Goal: Task Accomplishment & Management: Use online tool/utility

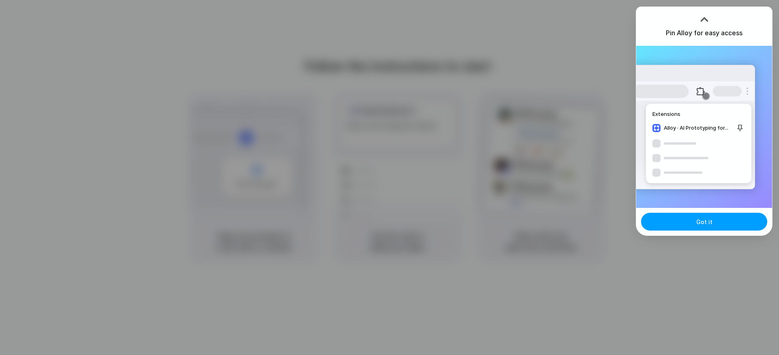
click at [704, 221] on span "Got it" at bounding box center [704, 222] width 16 height 9
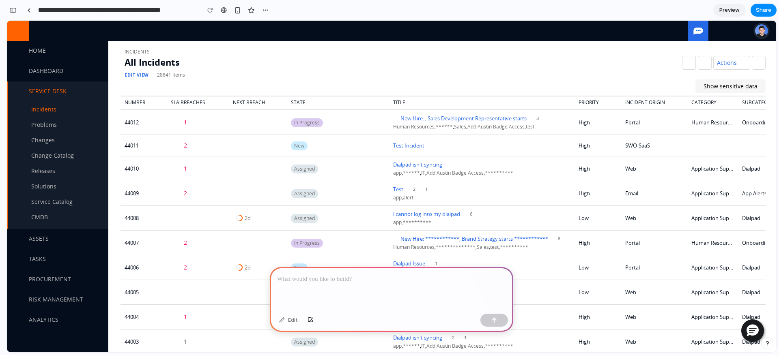
click at [755, 28] on img at bounding box center [761, 30] width 13 height 13
click at [360, 290] on div at bounding box center [391, 288] width 243 height 43
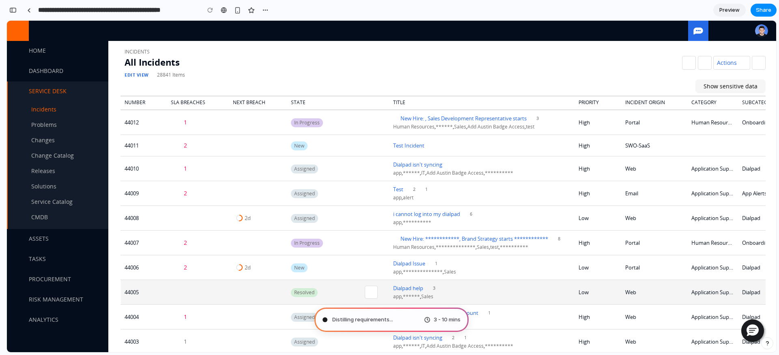
click at [358, 295] on td at bounding box center [371, 292] width 36 height 25
click at [365, 288] on link at bounding box center [371, 292] width 13 height 13
click at [372, 291] on link at bounding box center [371, 292] width 13 height 13
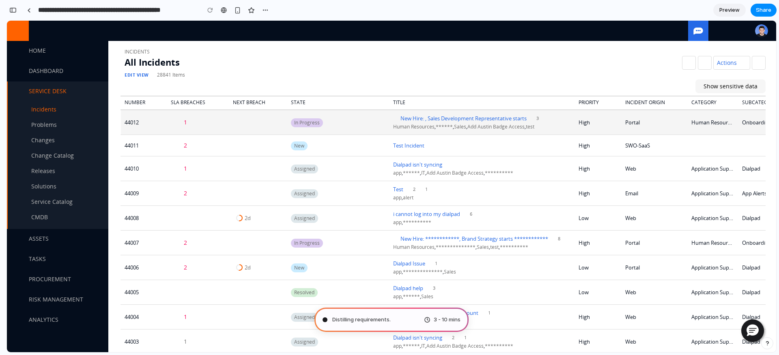
click at [337, 131] on td "In Progress" at bounding box center [320, 122] width 66 height 25
click at [337, 130] on td "In Progress" at bounding box center [320, 122] width 66 height 25
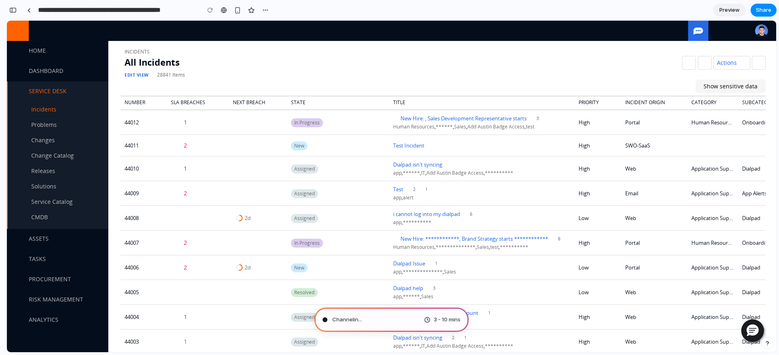
type input "**********"
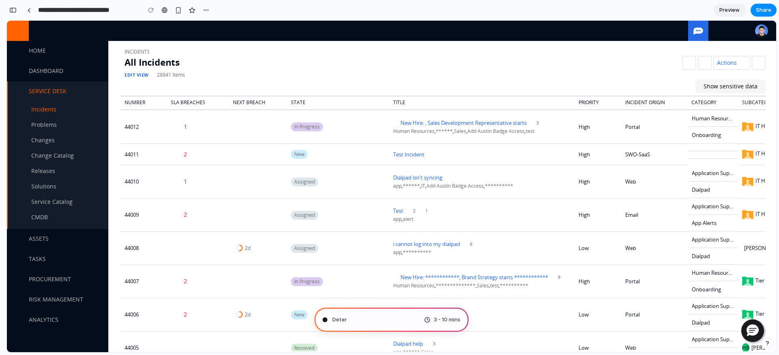
scroll to position [220, 0]
click at [402, 316] on span "Determining potential solution" at bounding box center [371, 320] width 78 height 8
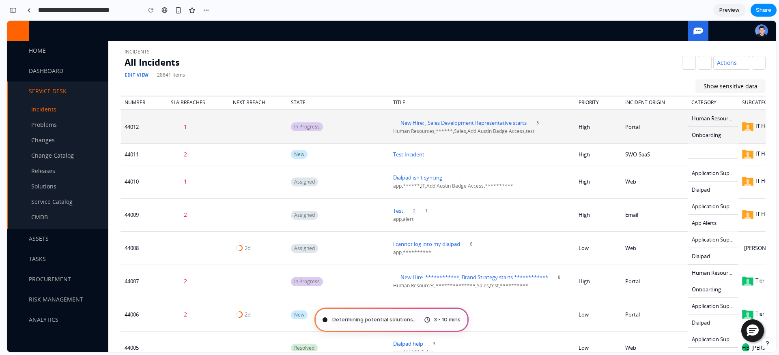
scroll to position [212, 0]
click at [352, 123] on td "In Progress" at bounding box center [320, 127] width 66 height 34
click at [372, 126] on link at bounding box center [371, 127] width 13 height 13
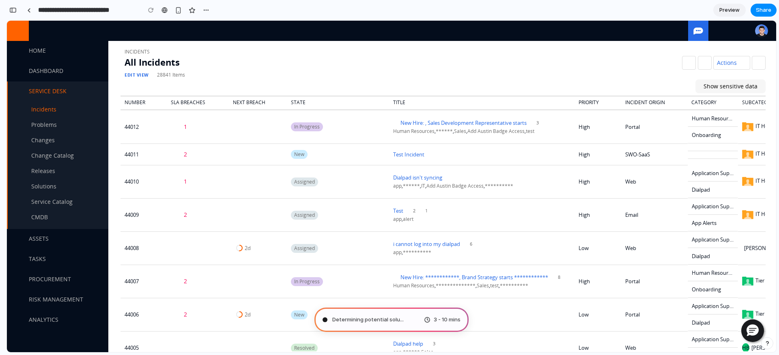
click at [398, 321] on div "Determining potential solu ... 3 - 10 mins" at bounding box center [391, 320] width 154 height 24
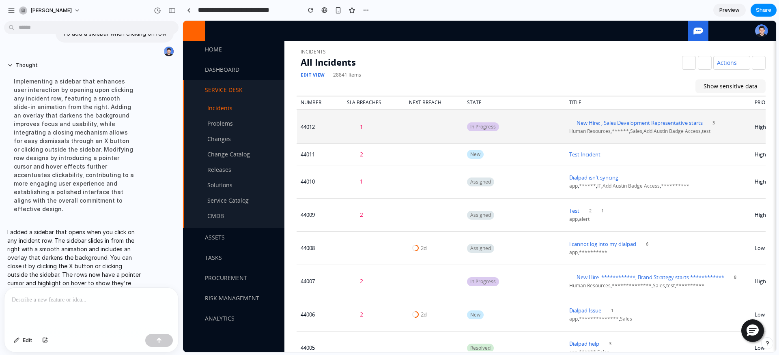
scroll to position [2, 0]
click at [506, 123] on td "In Progress" at bounding box center [496, 127] width 66 height 34
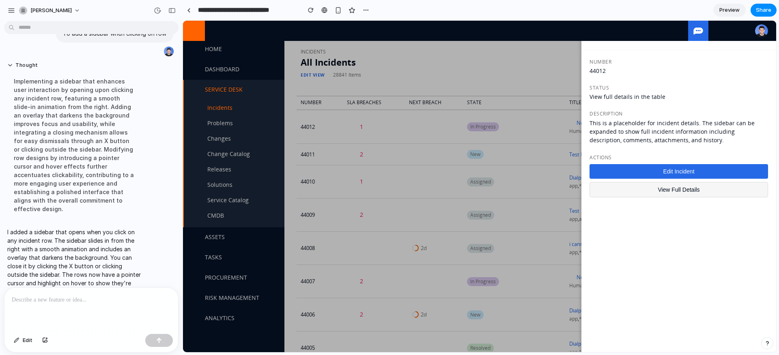
click at [466, 148] on div at bounding box center [479, 187] width 593 height 332
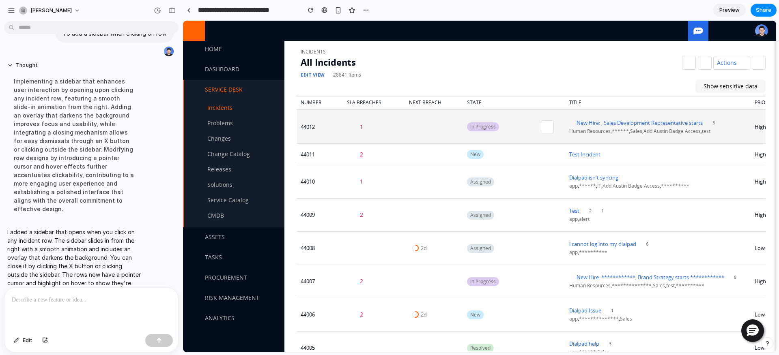
click at [559, 115] on td at bounding box center [547, 127] width 36 height 34
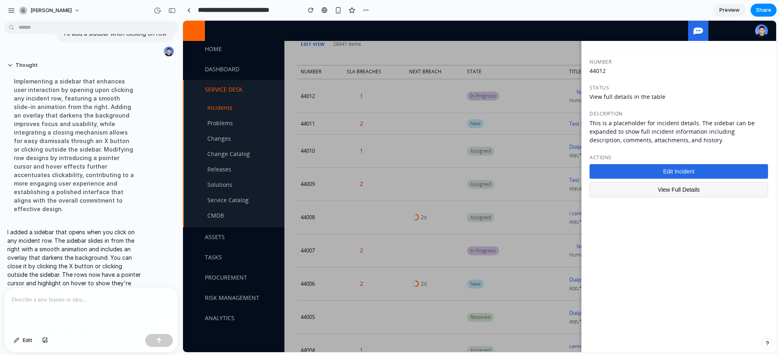
scroll to position [0, 0]
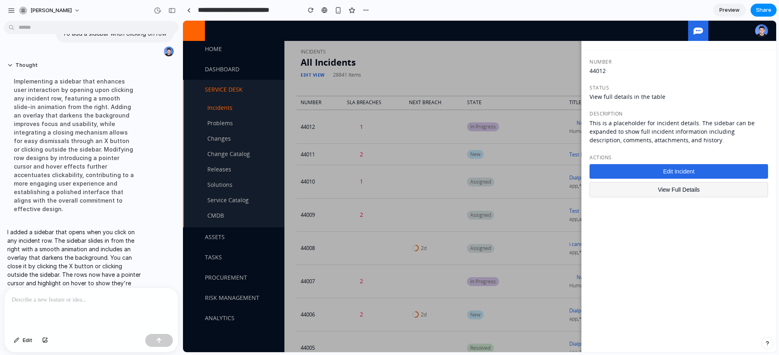
click at [521, 173] on div at bounding box center [479, 187] width 593 height 332
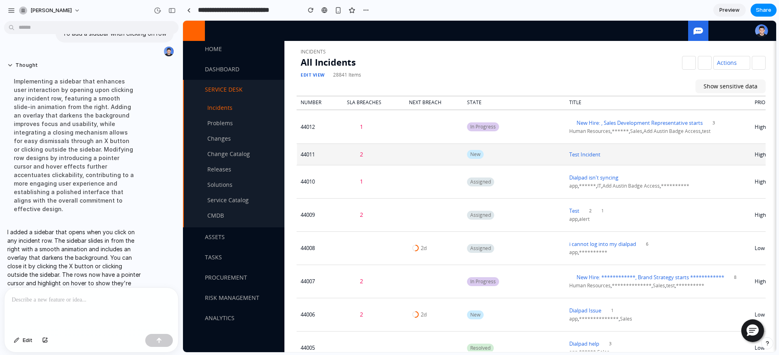
click at [516, 156] on td "New" at bounding box center [496, 155] width 66 height 22
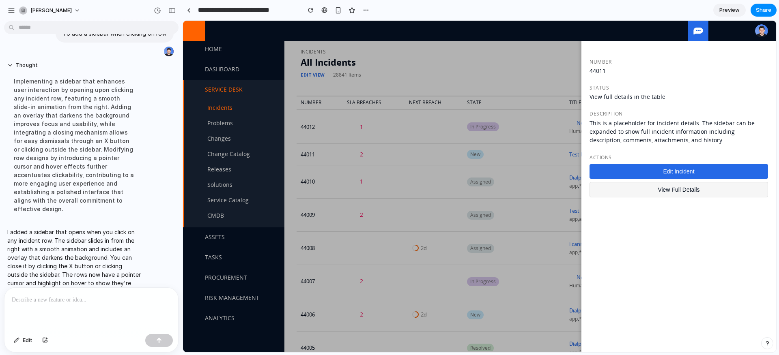
click at [535, 168] on div at bounding box center [479, 187] width 593 height 332
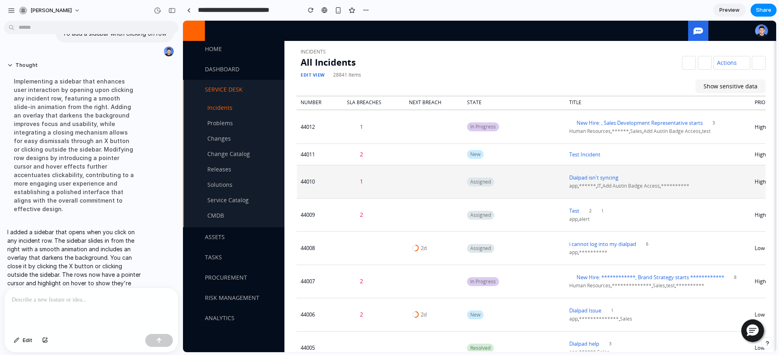
click at [526, 182] on td "Assigned" at bounding box center [496, 181] width 66 height 33
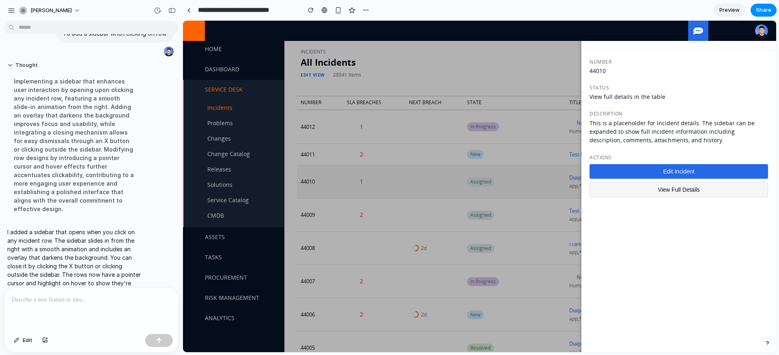
click at [526, 182] on div at bounding box center [479, 187] width 593 height 332
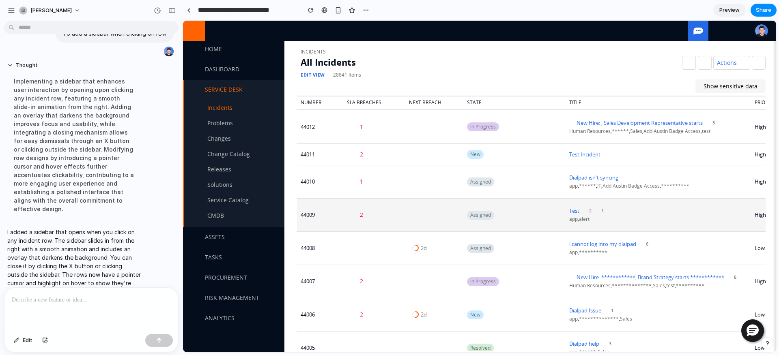
click at [523, 217] on td "Assigned" at bounding box center [496, 214] width 66 height 33
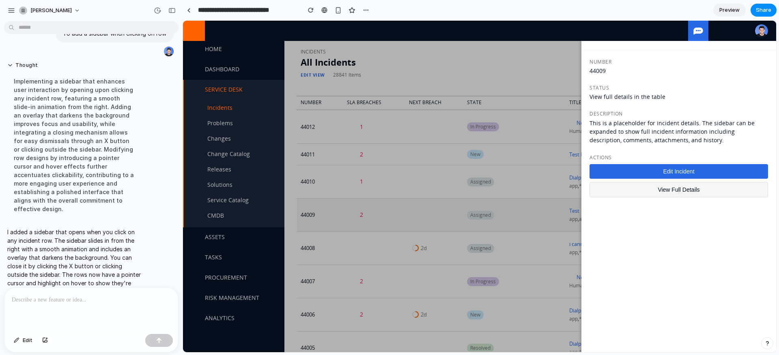
click at [523, 217] on div at bounding box center [479, 187] width 593 height 332
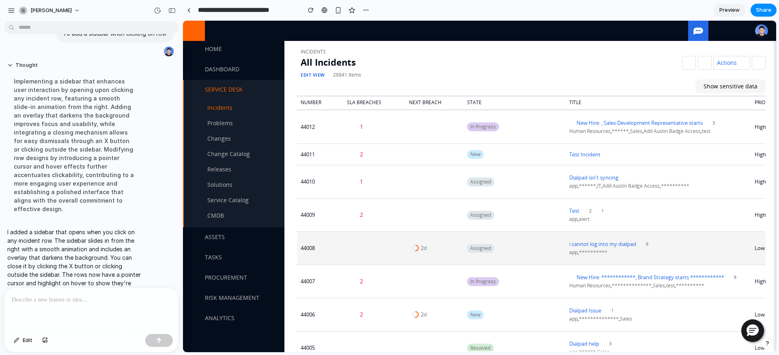
click at [518, 248] on td "Assigned" at bounding box center [496, 248] width 66 height 33
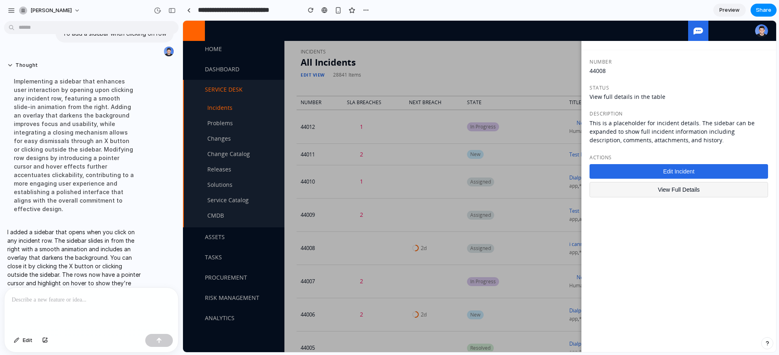
click at [643, 192] on button "View Full Details" at bounding box center [679, 189] width 179 height 15
click at [623, 168] on button "Edit Incident" at bounding box center [679, 171] width 179 height 15
click at [506, 184] on div at bounding box center [479, 187] width 593 height 332
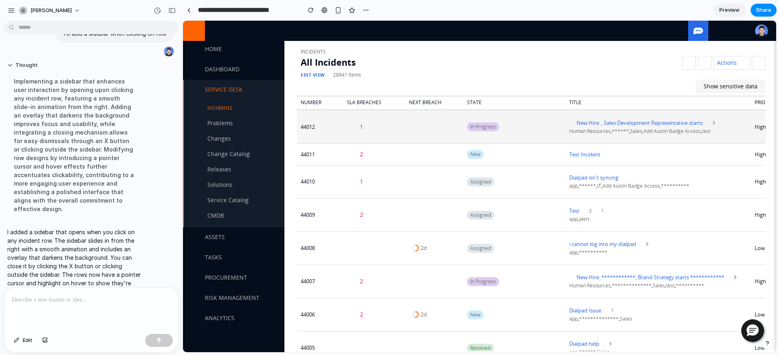
click at [527, 126] on td "In Progress" at bounding box center [496, 127] width 66 height 34
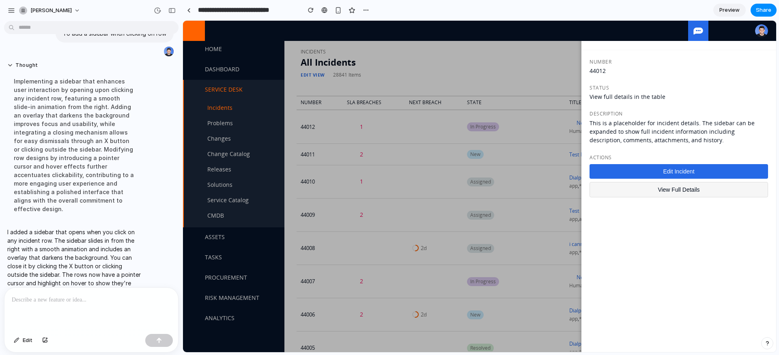
click at [630, 109] on div "Number 44012 Status View full details in the table Description This is a placeh…" at bounding box center [678, 201] width 195 height 302
click at [600, 136] on div "This is a placeholder for incident details. The sidebar can be expanded to show…" at bounding box center [679, 132] width 179 height 26
click at [527, 188] on div at bounding box center [479, 187] width 593 height 332
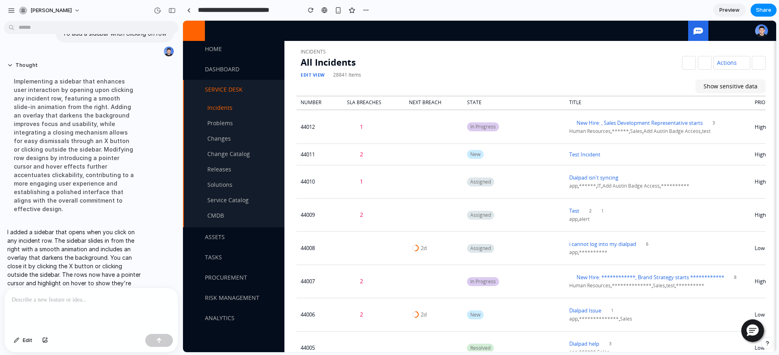
click at [527, 188] on td "Assigned" at bounding box center [496, 181] width 66 height 33
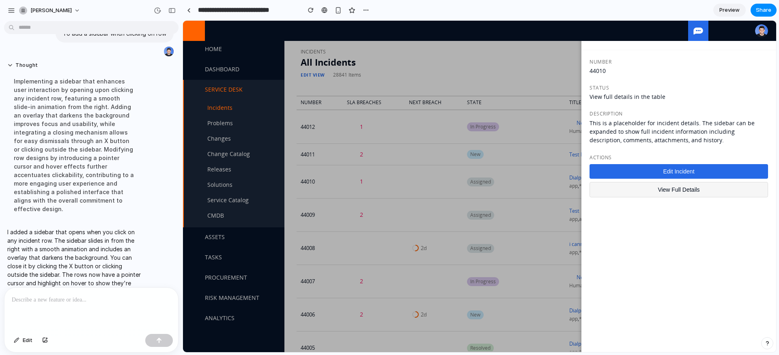
click at [527, 188] on div at bounding box center [479, 187] width 593 height 332
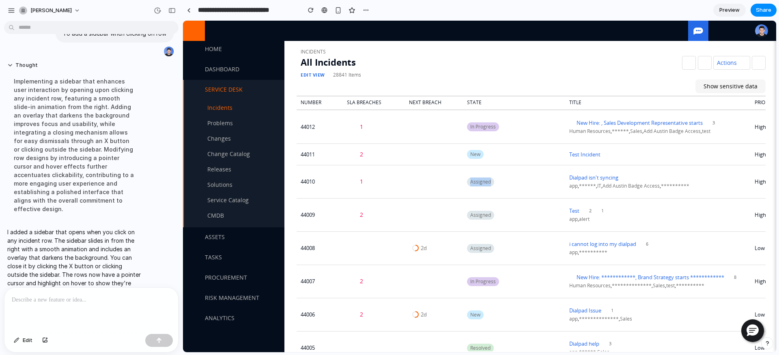
click at [527, 188] on td "Assigned" at bounding box center [496, 181] width 66 height 33
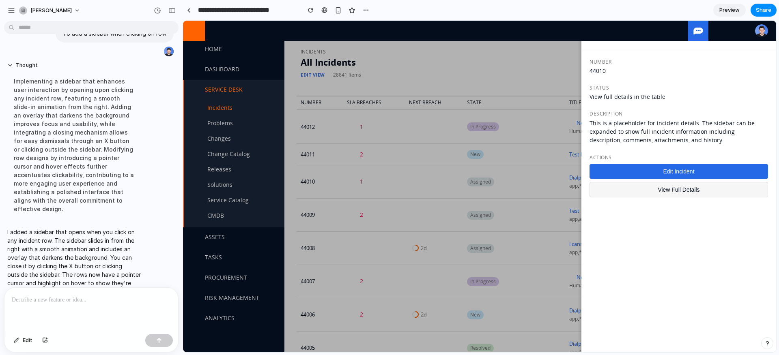
click at [527, 188] on div at bounding box center [479, 187] width 593 height 332
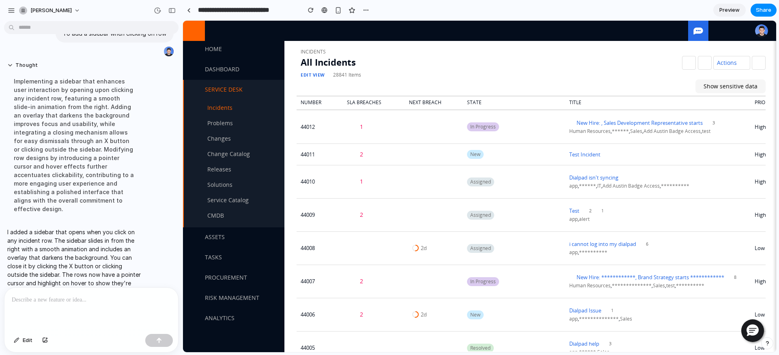
click at [527, 188] on td "Assigned" at bounding box center [496, 181] width 66 height 33
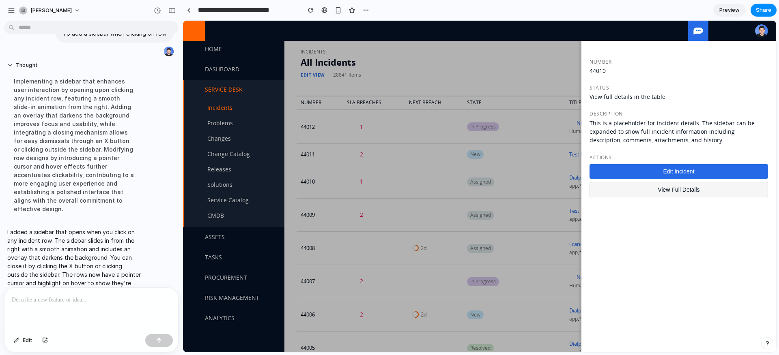
click at [527, 188] on div at bounding box center [479, 187] width 593 height 332
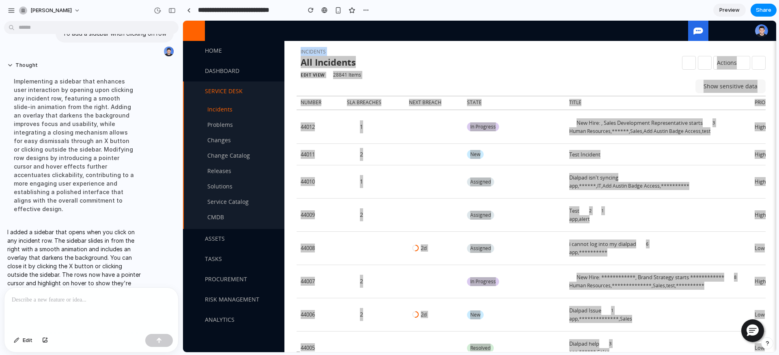
click at [105, 310] on div at bounding box center [91, 309] width 174 height 43
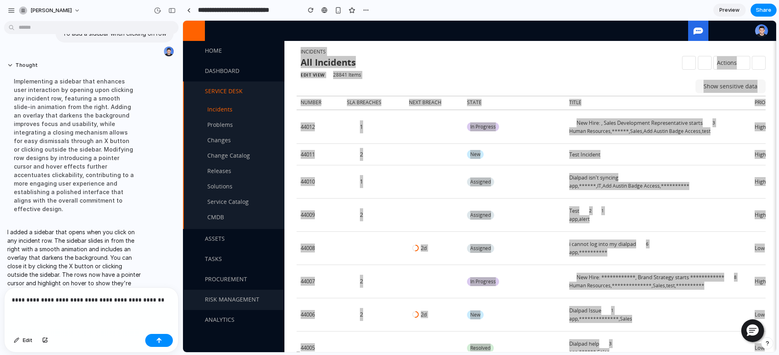
scroll to position [82, 0]
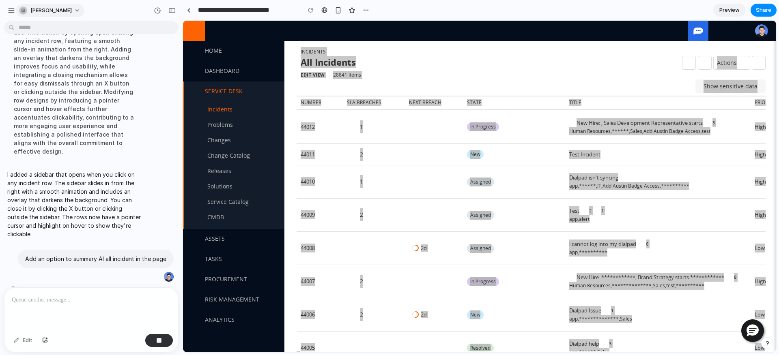
click at [65, 8] on button "[PERSON_NAME]" at bounding box center [50, 10] width 69 height 13
click at [65, 10] on div "Settings Invite members Change theme Sign out" at bounding box center [389, 177] width 779 height 355
click at [9, 7] on div "button" at bounding box center [11, 10] width 7 height 7
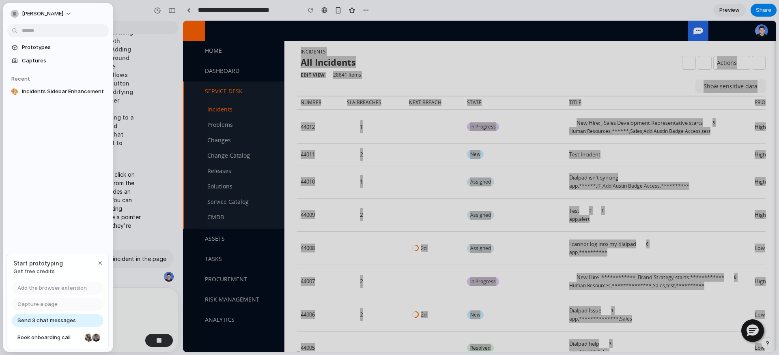
click at [153, 166] on div "I added a sidebar that opens when you click on any incident row. The sidebar sl…" at bounding box center [89, 205] width 170 height 78
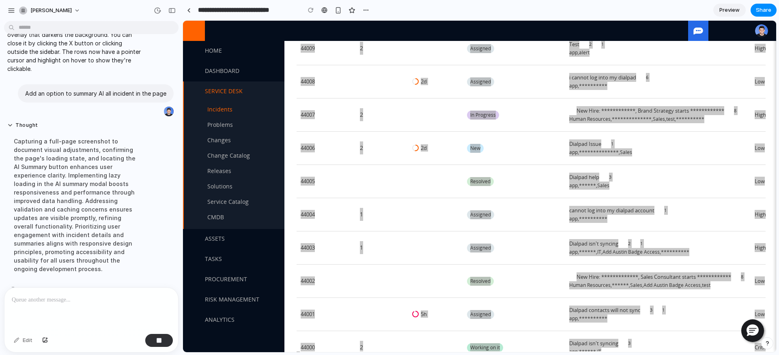
scroll to position [167, 0]
click at [158, 343] on div "button" at bounding box center [159, 341] width 6 height 6
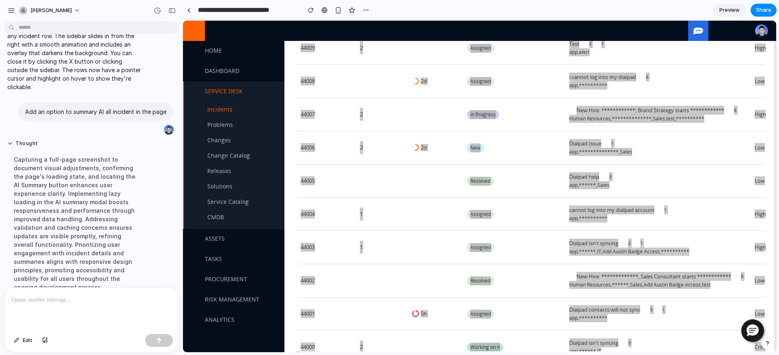
click at [122, 318] on div at bounding box center [91, 309] width 174 height 43
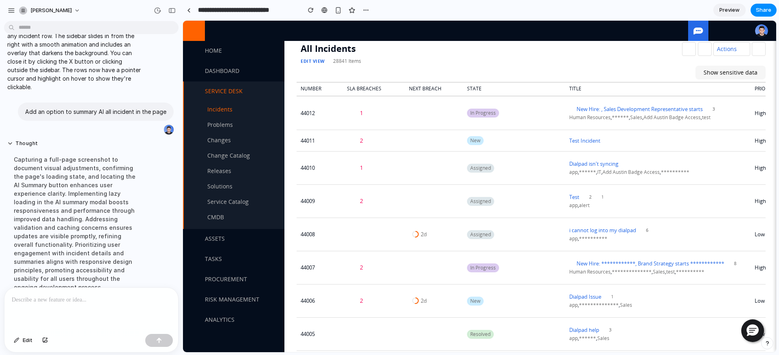
scroll to position [98, 0]
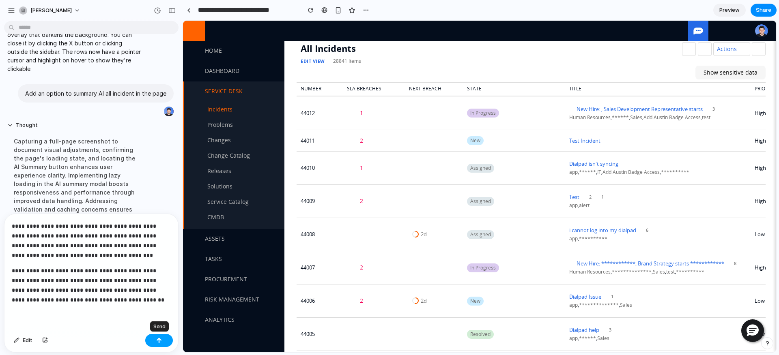
click at [157, 340] on div "button" at bounding box center [159, 341] width 6 height 6
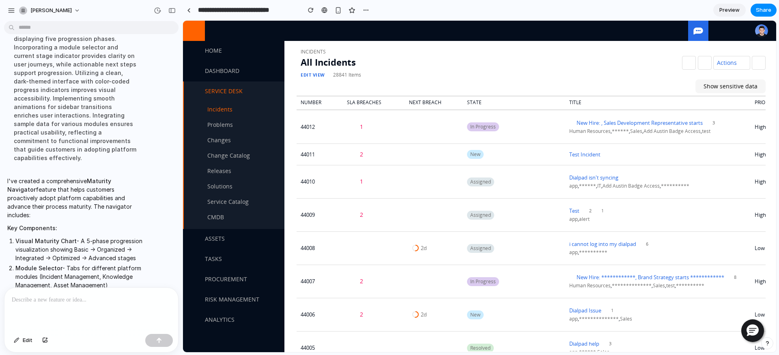
scroll to position [347, 0]
click at [727, 49] on div "Incidents All Incidents Recent All Default Edit View 28841 Items Actions Show s…" at bounding box center [531, 71] width 469 height 49
click at [728, 13] on span "Preview" at bounding box center [729, 10] width 20 height 8
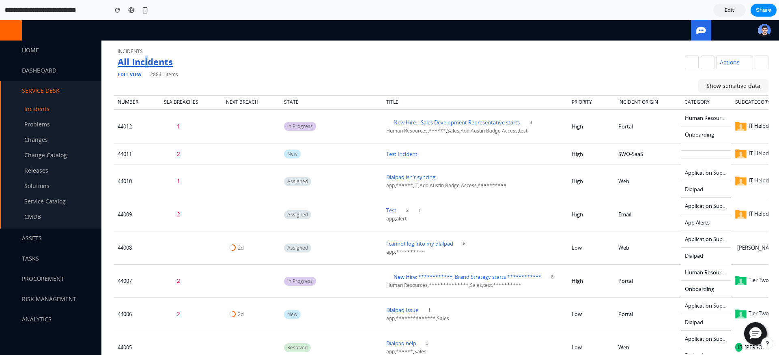
click at [146, 64] on span "All Incidents" at bounding box center [145, 62] width 55 height 12
click at [127, 78] on div "Edit View 28841 Items" at bounding box center [398, 74] width 561 height 9
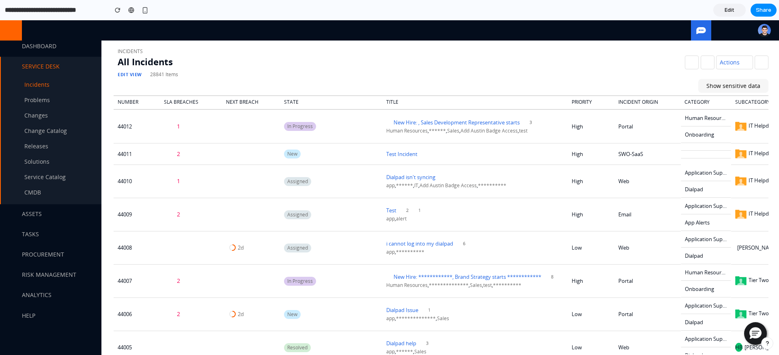
scroll to position [41, 0]
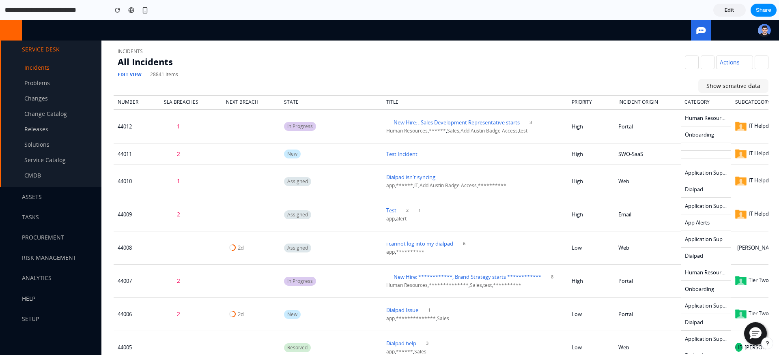
click at [30, 153] on link "Service Catalog" at bounding box center [51, 160] width 100 height 15
click at [32, 149] on link "Solutions" at bounding box center [51, 144] width 100 height 15
click at [37, 318] on span "Setup" at bounding box center [30, 319] width 17 height 8
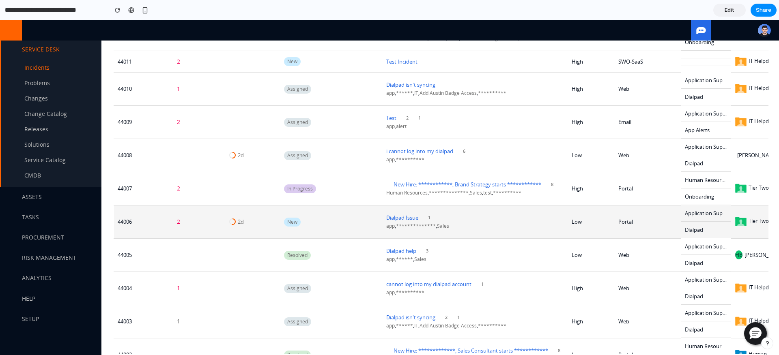
scroll to position [0, 0]
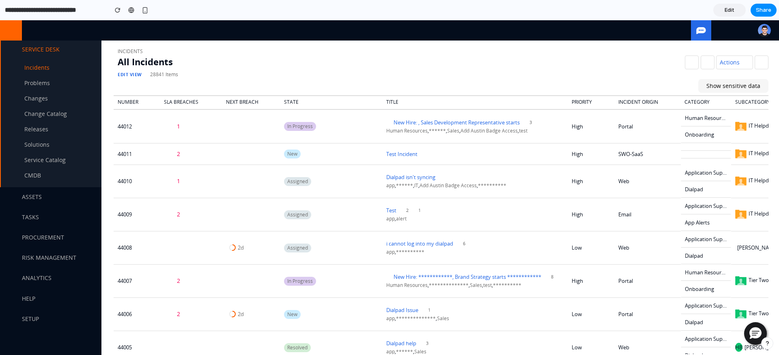
click at [13, 34] on icon at bounding box center [10, 30] width 13 height 13
drag, startPoint x: 704, startPoint y: 59, endPoint x: 692, endPoint y: 61, distance: 11.9
click at [704, 59] on button "button" at bounding box center [708, 63] width 14 height 14
click at [689, 61] on icon at bounding box center [692, 62] width 6 height 6
click at [718, 85] on button "Show sensitive data" at bounding box center [733, 86] width 70 height 14
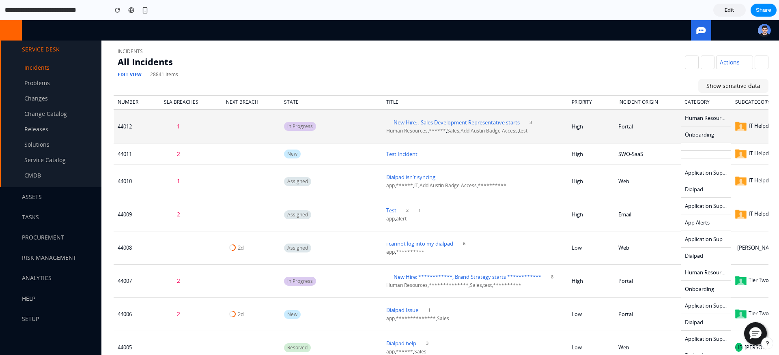
click at [624, 125] on div "Portal" at bounding box center [647, 126] width 58 height 9
click at [614, 133] on td "High" at bounding box center [591, 127] width 47 height 34
click at [615, 133] on tr "44012 1 In Progress New Hire: , Sales Development Representative starts 3 Human…" at bounding box center [596, 127] width 964 height 34
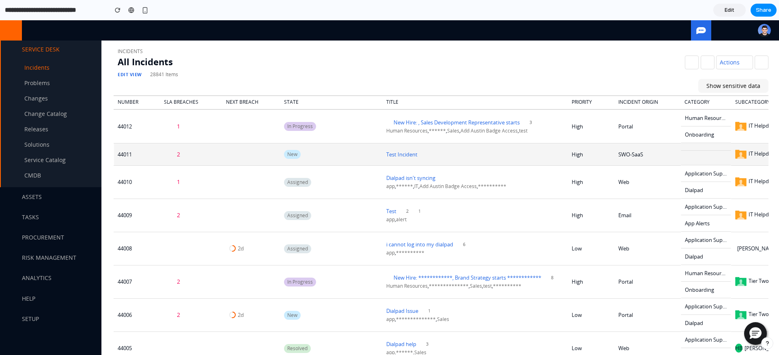
click at [730, 161] on td at bounding box center [706, 158] width 50 height 15
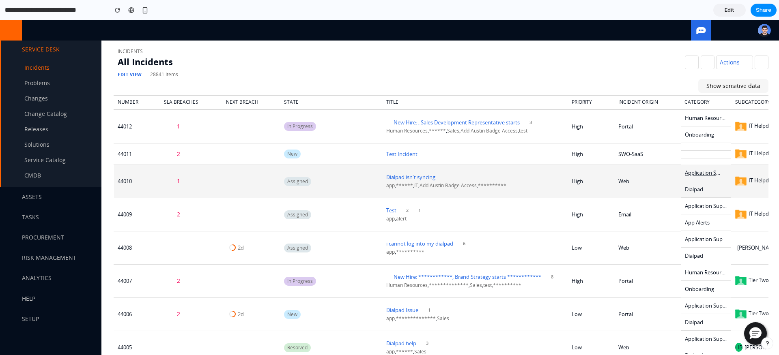
click at [729, 165] on td "Application Support" at bounding box center [706, 173] width 50 height 17
click at [675, 172] on td "Web" at bounding box center [648, 181] width 66 height 33
click at [668, 193] on td "Web" at bounding box center [648, 181] width 66 height 33
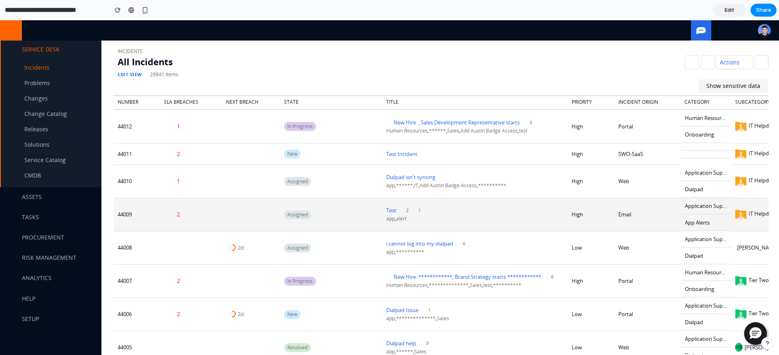
drag, startPoint x: 747, startPoint y: 200, endPoint x: 733, endPoint y: 219, distance: 23.9
click at [746, 203] on td "IT Helpdesk" at bounding box center [761, 214] width 60 height 33
click at [731, 222] on td "IT Helpdesk" at bounding box center [761, 214] width 60 height 33
click at [732, 222] on td "IT Helpdesk" at bounding box center [761, 214] width 60 height 33
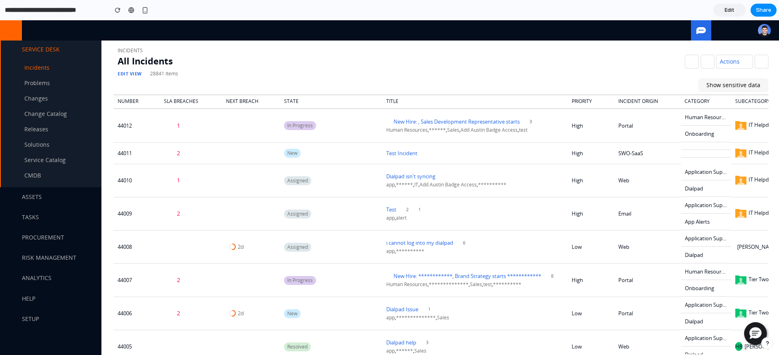
click at [734, 7] on span "Edit" at bounding box center [730, 10] width 10 height 8
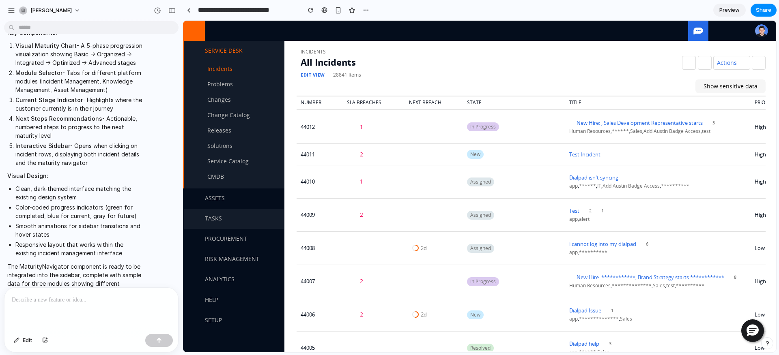
scroll to position [45, 0]
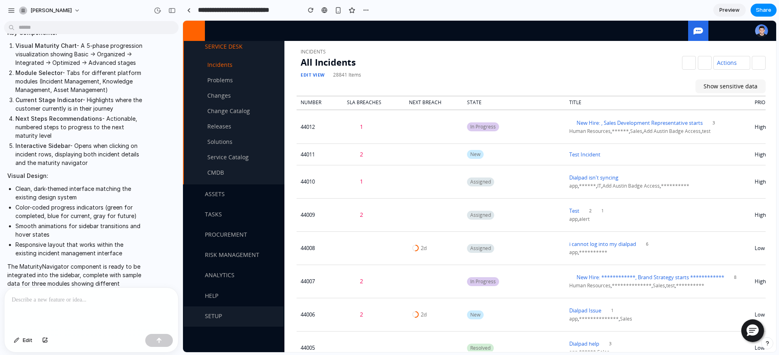
click at [234, 308] on link "Setup" at bounding box center [234, 317] width 100 height 20
click at [232, 296] on div "Help" at bounding box center [234, 296] width 100 height 20
click at [231, 274] on span "Analytics" at bounding box center [220, 275] width 30 height 8
click at [228, 229] on div "Procurement" at bounding box center [234, 235] width 100 height 20
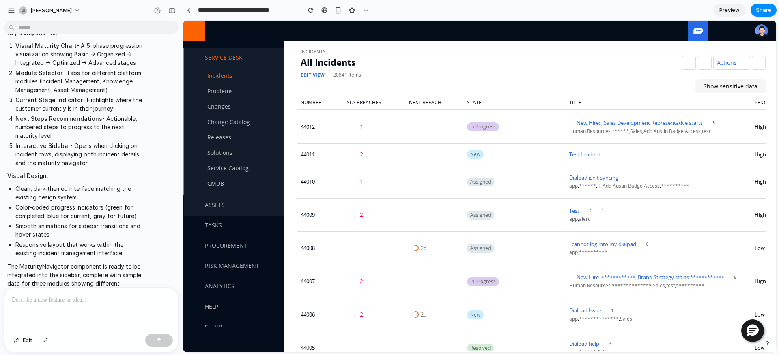
scroll to position [0, 0]
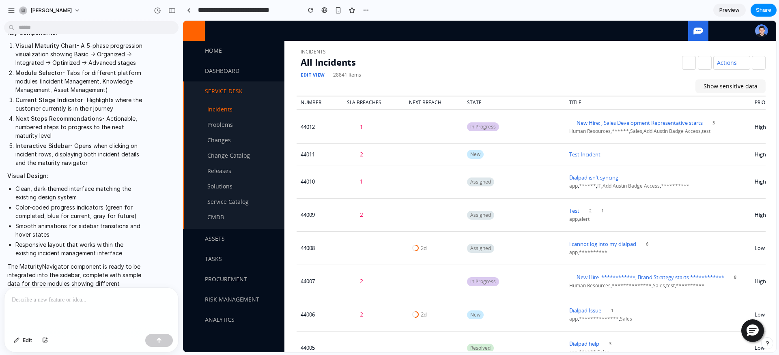
click at [238, 99] on div "Service Desk" at bounding box center [234, 92] width 100 height 20
click at [217, 60] on link "Home" at bounding box center [234, 51] width 100 height 20
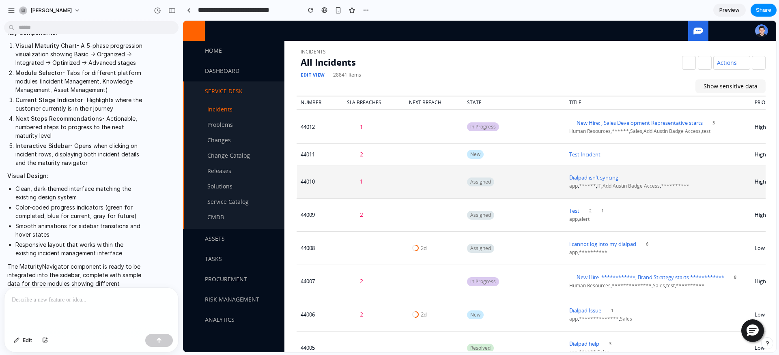
click at [353, 166] on td "1" at bounding box center [374, 181] width 62 height 33
click at [349, 172] on td "1" at bounding box center [374, 181] width 62 height 33
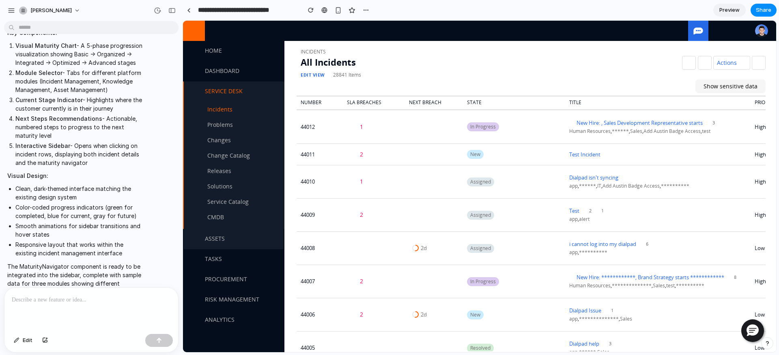
scroll to position [45, 0]
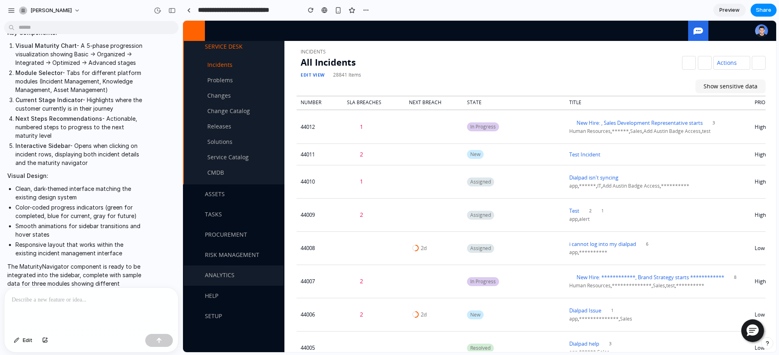
click at [229, 276] on span "Analytics" at bounding box center [220, 275] width 30 height 8
click at [230, 261] on div "Risk Management" at bounding box center [234, 255] width 100 height 20
click at [725, 27] on ul at bounding box center [702, 31] width 132 height 20
click at [707, 31] on ul at bounding box center [702, 31] width 132 height 20
drag, startPoint x: 675, startPoint y: 31, endPoint x: 654, endPoint y: 32, distance: 20.8
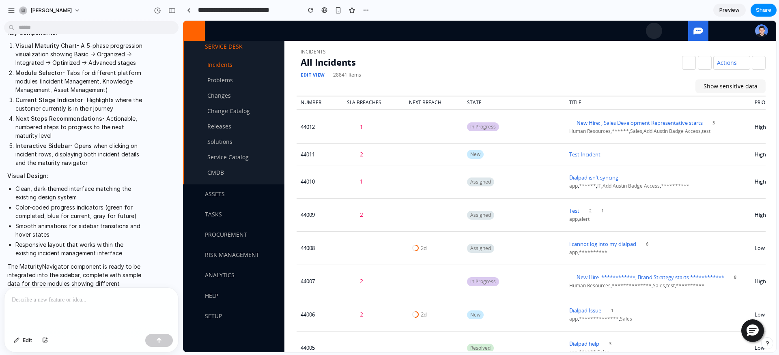
click at [675, 31] on div at bounding box center [676, 30] width 11 height 9
drag, startPoint x: 654, startPoint y: 32, endPoint x: 648, endPoint y: 32, distance: 6.1
click at [650, 32] on icon at bounding box center [654, 31] width 14 height 14
click at [648, 32] on icon at bounding box center [654, 31] width 14 height 14
click at [629, 34] on div at bounding box center [479, 31] width 593 height 20
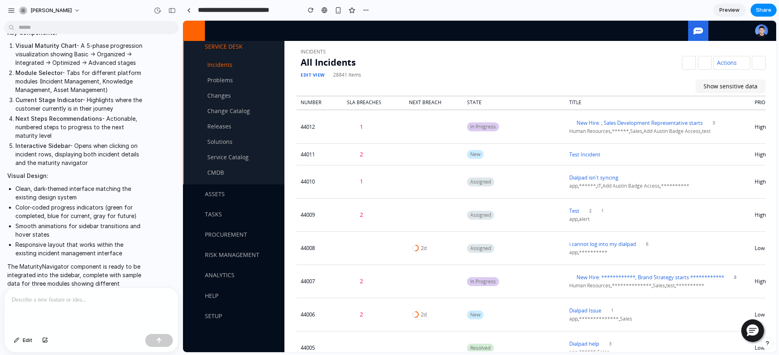
drag, startPoint x: 599, startPoint y: 37, endPoint x: 589, endPoint y: 36, distance: 10.6
click at [596, 37] on div at bounding box center [479, 31] width 593 height 20
click at [759, 35] on img at bounding box center [761, 30] width 13 height 13
click at [752, 66] on button "button" at bounding box center [759, 63] width 14 height 14
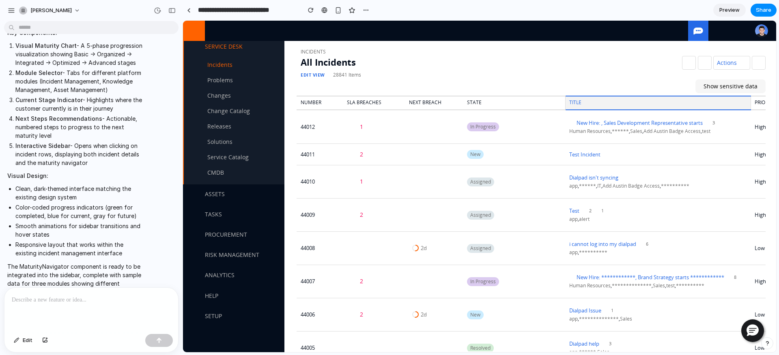
click at [744, 99] on th "Title" at bounding box center [657, 103] width 185 height 14
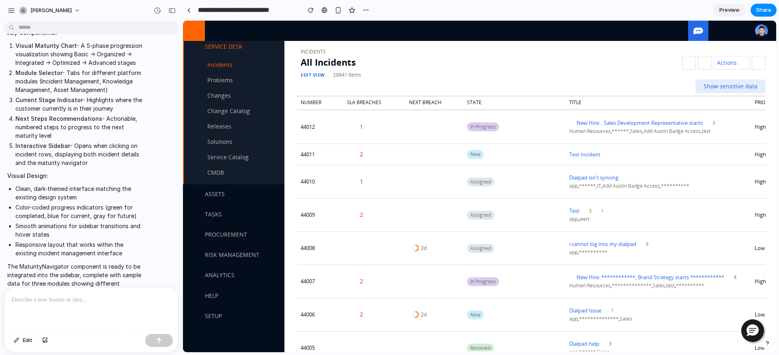
click at [735, 85] on button "Show sensitive data" at bounding box center [730, 87] width 70 height 14
